Goal: Check status: Check status

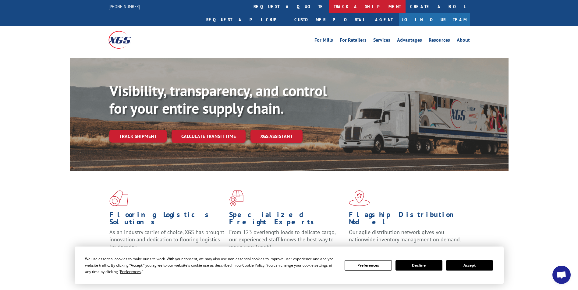
click at [329, 9] on link "track a shipment" at bounding box center [367, 6] width 76 height 13
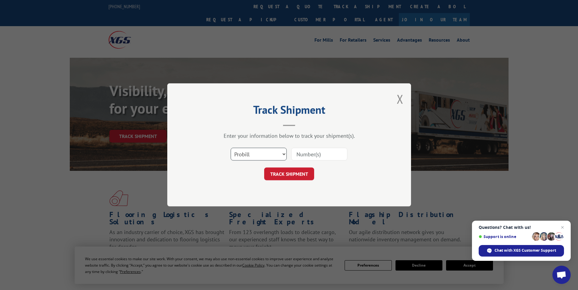
click at [281, 153] on select "Select category... Probill BOL PO" at bounding box center [258, 154] width 56 height 13
select select "po"
click at [230, 148] on select "Select category... Probill BOL PO" at bounding box center [258, 154] width 56 height 13
click at [320, 151] on input at bounding box center [319, 154] width 56 height 13
paste input "CG504106"
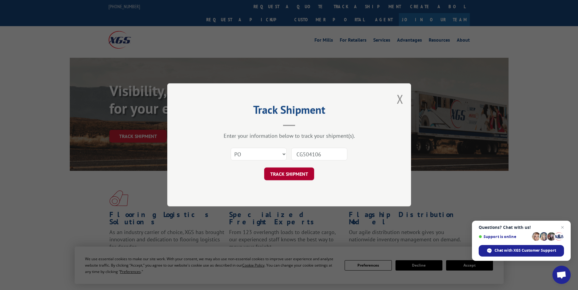
type input "CG504106"
click at [293, 175] on button "TRACK SHIPMENT" at bounding box center [289, 174] width 50 height 13
